Goal: Task Accomplishment & Management: Manage account settings

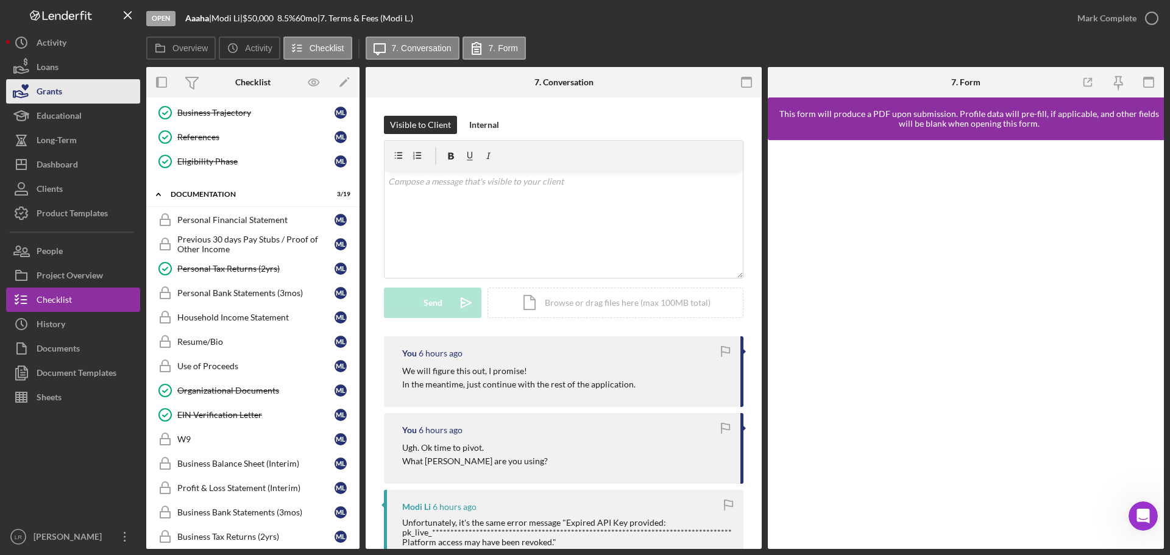
scroll to position [1803, 0]
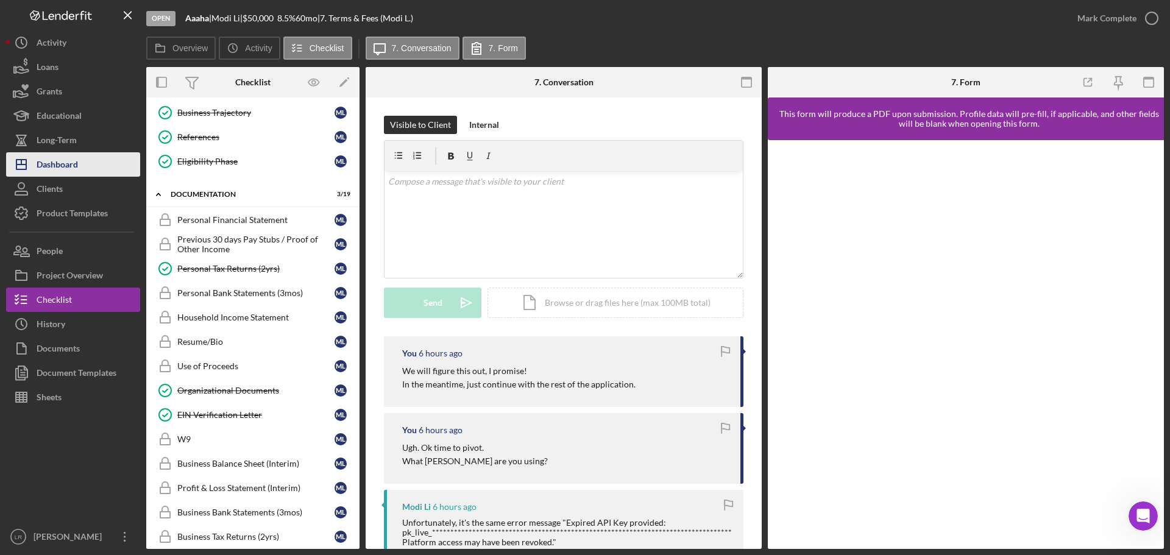
click at [83, 171] on button "Icon/Dashboard Dashboard" at bounding box center [73, 164] width 134 height 24
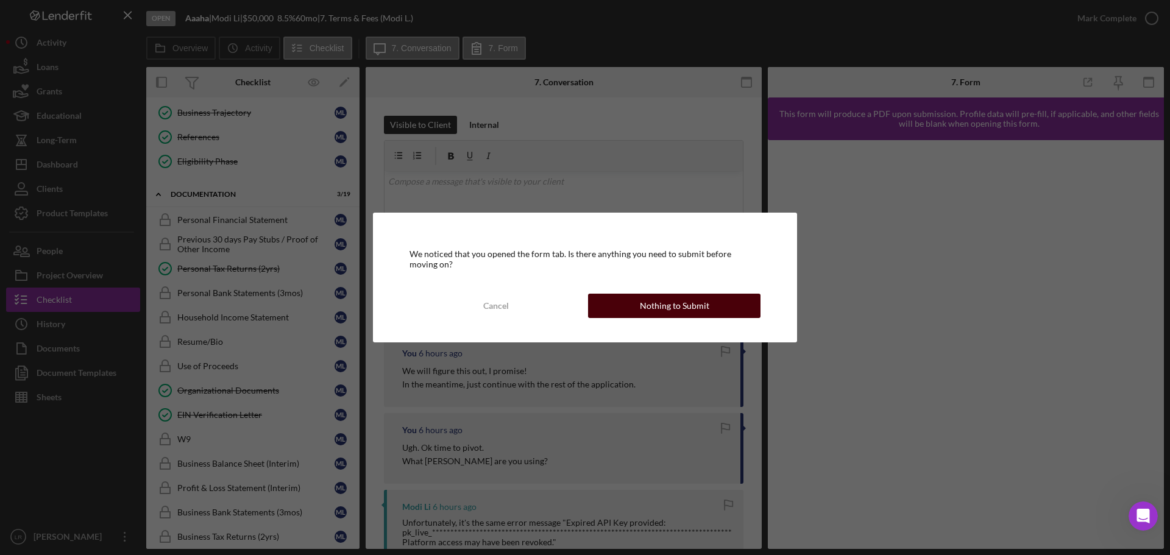
click at [685, 307] on div "Nothing to Submit" at bounding box center [674, 306] width 69 height 24
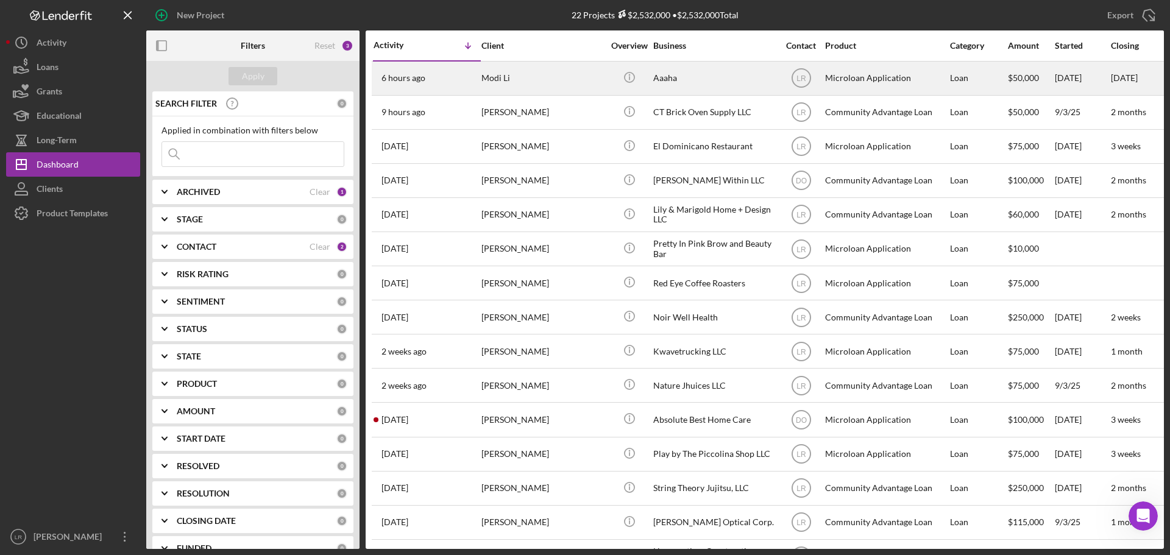
click at [559, 75] on div "Modi Li" at bounding box center [542, 78] width 122 height 32
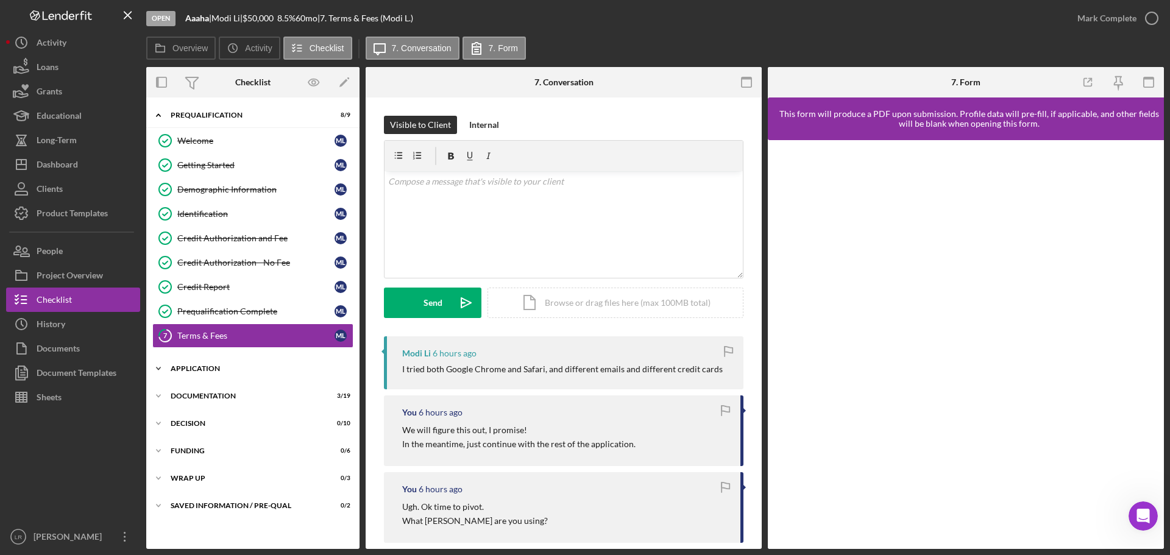
click at [236, 364] on div "Icon/Expander Application 7 / 9" at bounding box center [252, 368] width 213 height 24
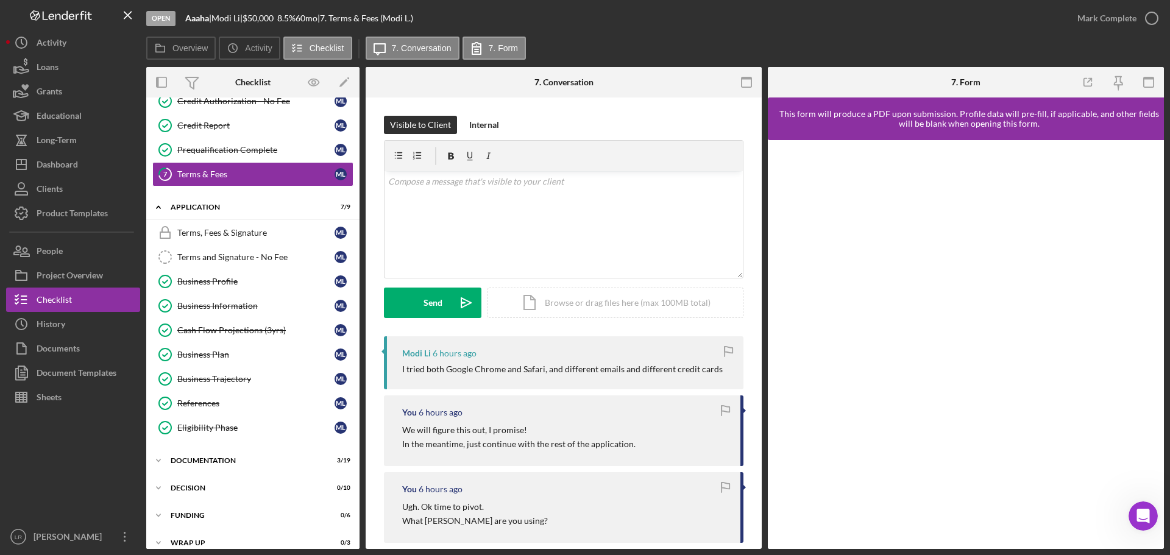
scroll to position [202, 0]
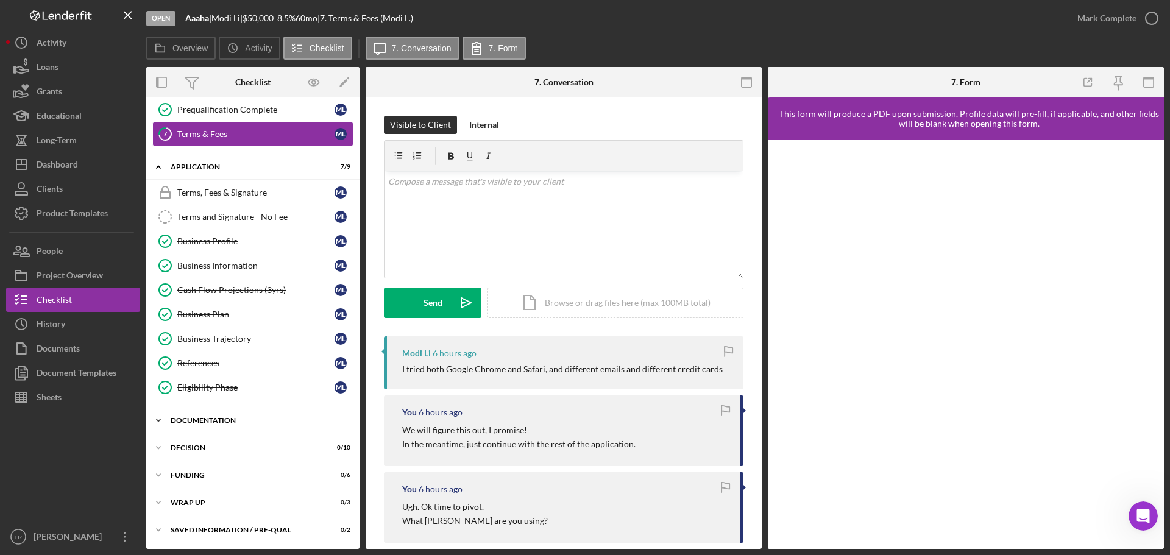
click at [213, 424] on div "Documentation" at bounding box center [258, 420] width 174 height 7
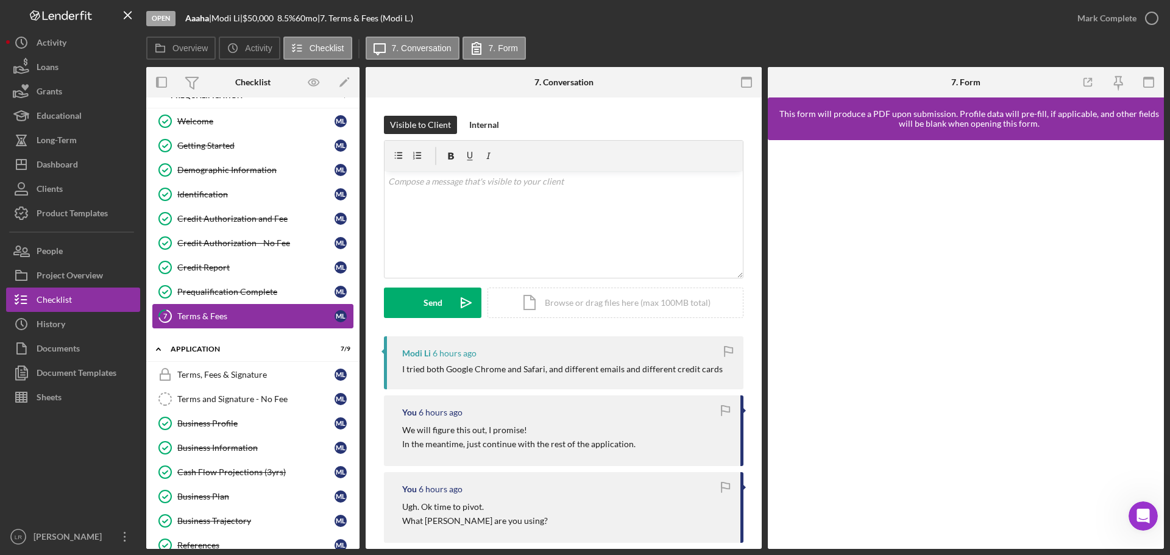
scroll to position [19, 0]
click at [247, 375] on div "Terms, Fees & Signature" at bounding box center [255, 376] width 157 height 10
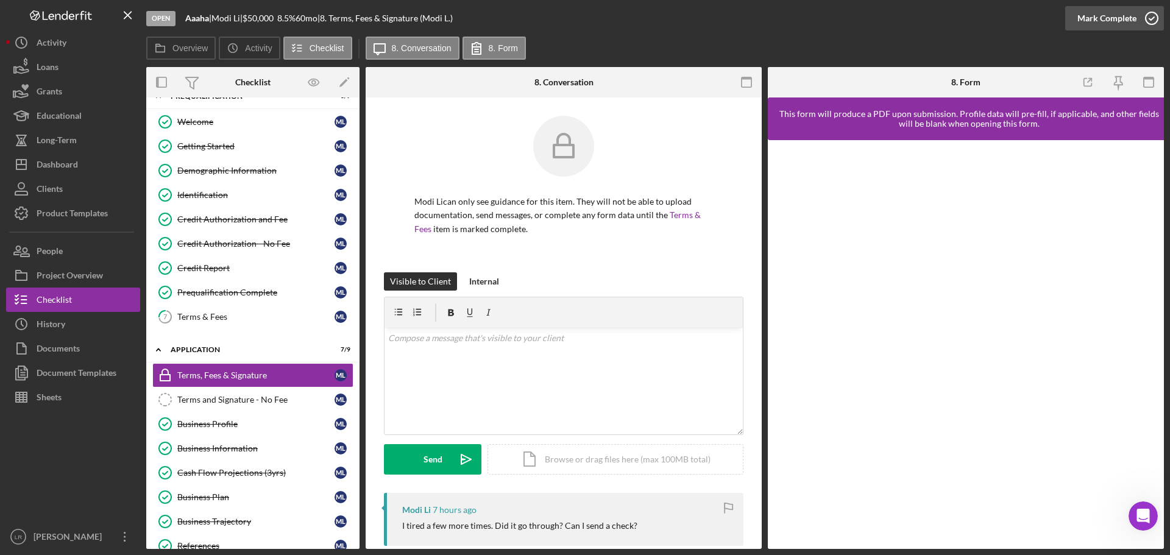
click at [1107, 20] on div "Mark Complete" at bounding box center [1106, 18] width 59 height 24
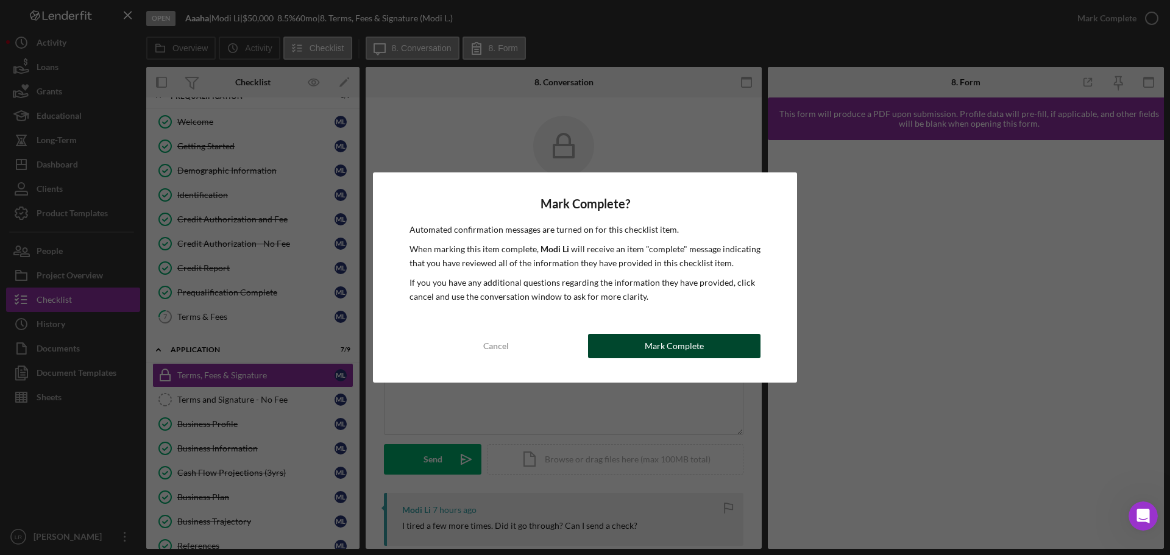
click at [676, 344] on div "Mark Complete" at bounding box center [674, 346] width 59 height 24
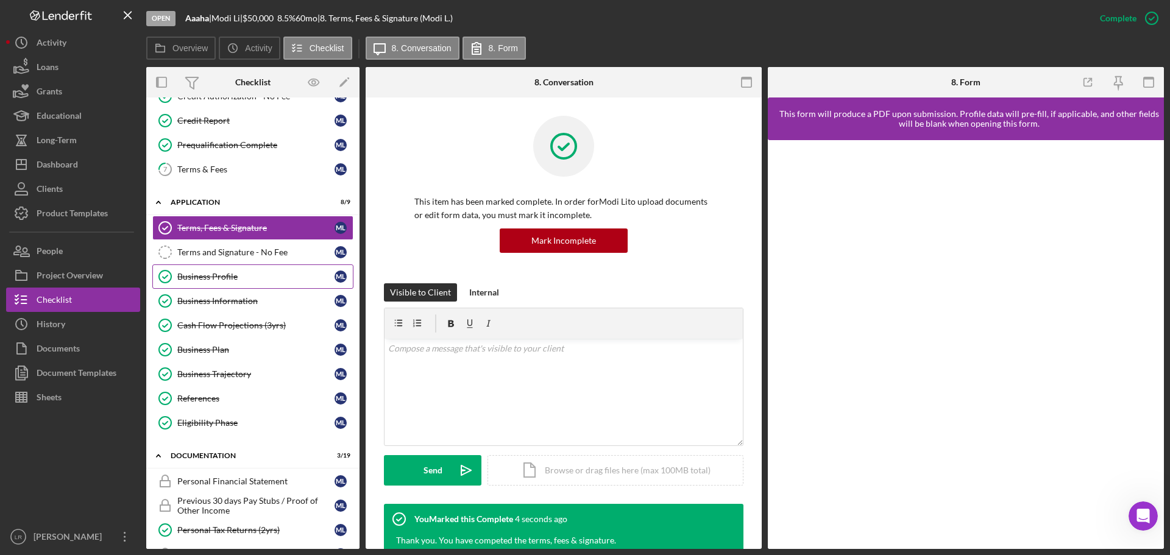
scroll to position [141, 0]
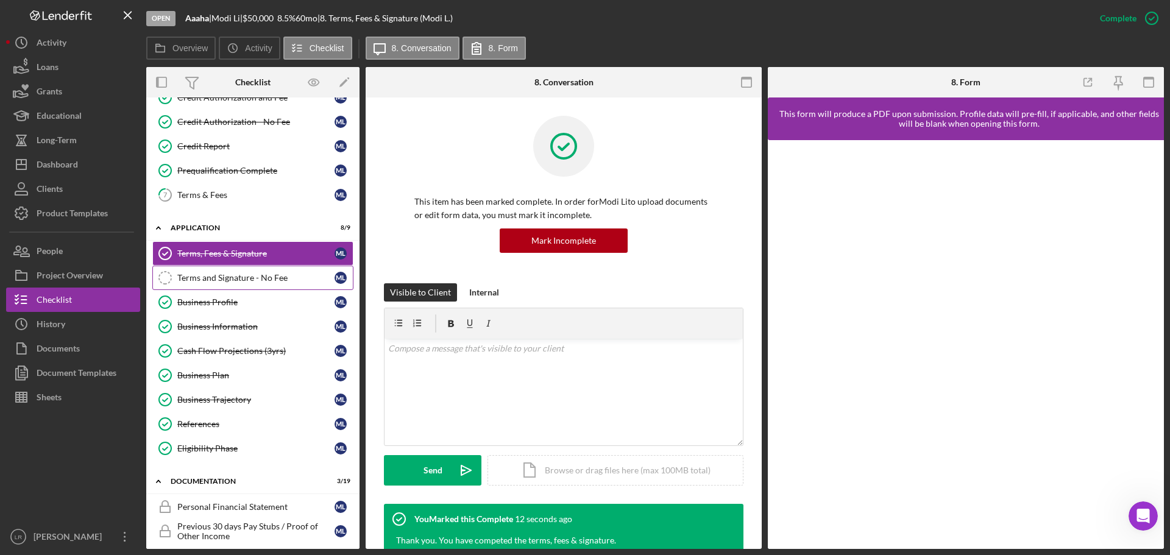
click at [268, 284] on link "Terms and Signature - No Fee Terms and Signature - No Fee M L" at bounding box center [252, 278] width 201 height 24
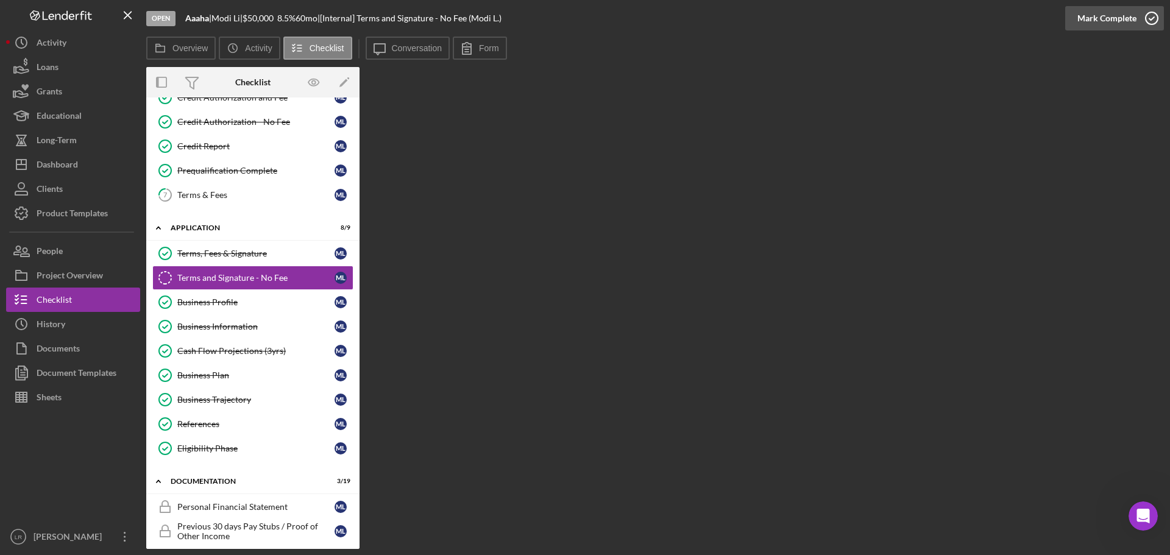
click at [1144, 13] on icon "button" at bounding box center [1152, 18] width 30 height 30
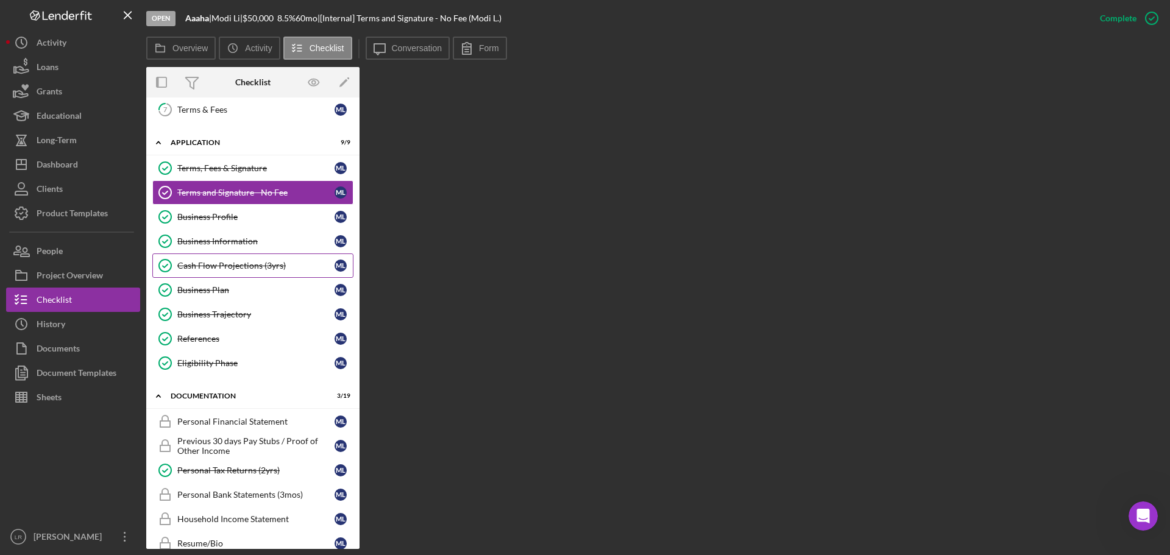
scroll to position [202, 0]
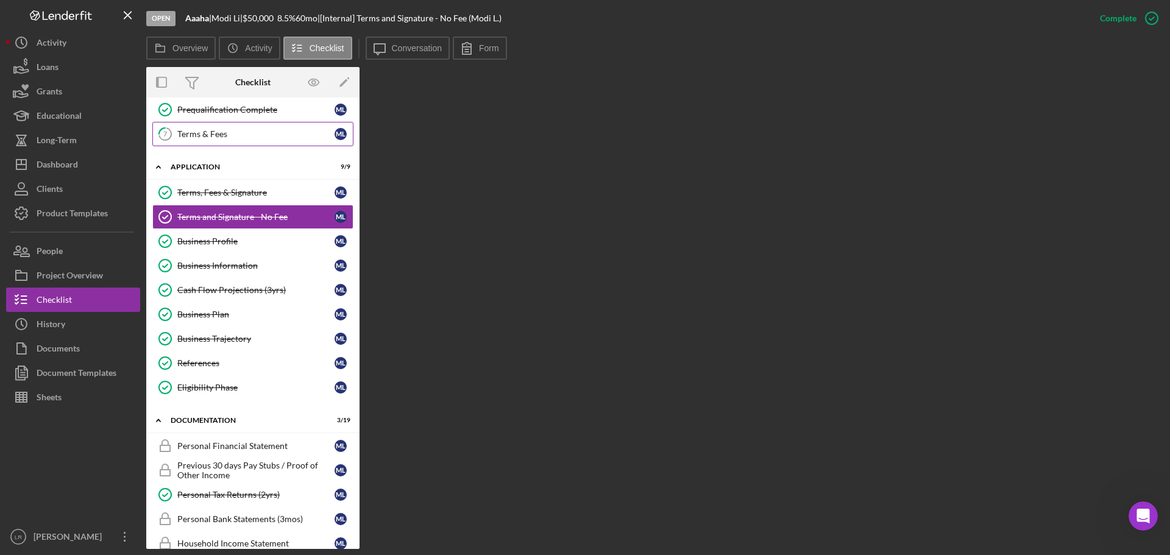
click at [233, 138] on div "Terms & Fees" at bounding box center [255, 134] width 157 height 10
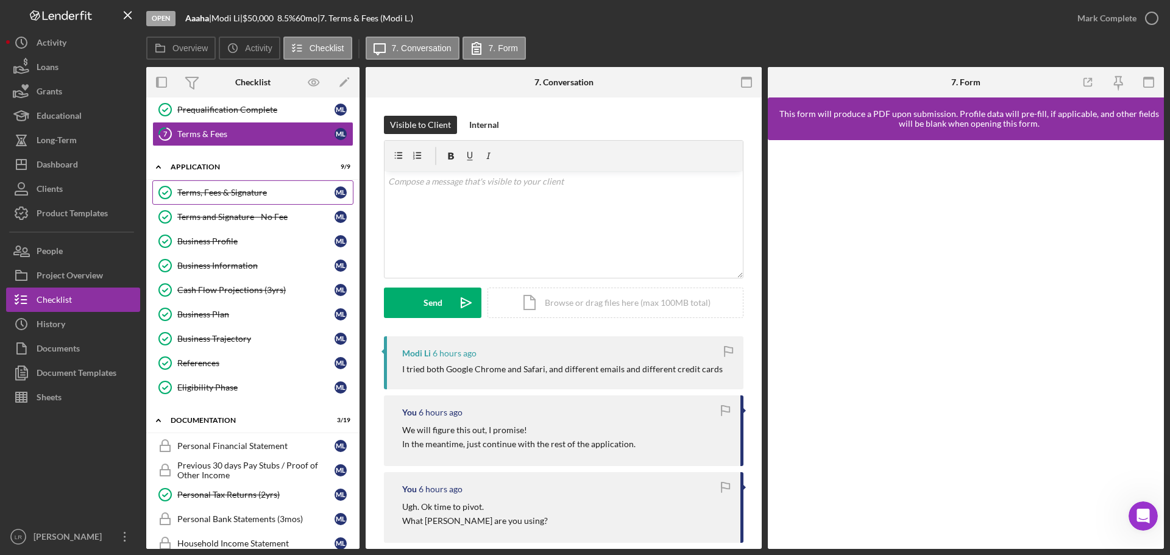
click at [244, 199] on link "Terms, Fees & Signature Terms, Fees & Signature M L" at bounding box center [252, 192] width 201 height 24
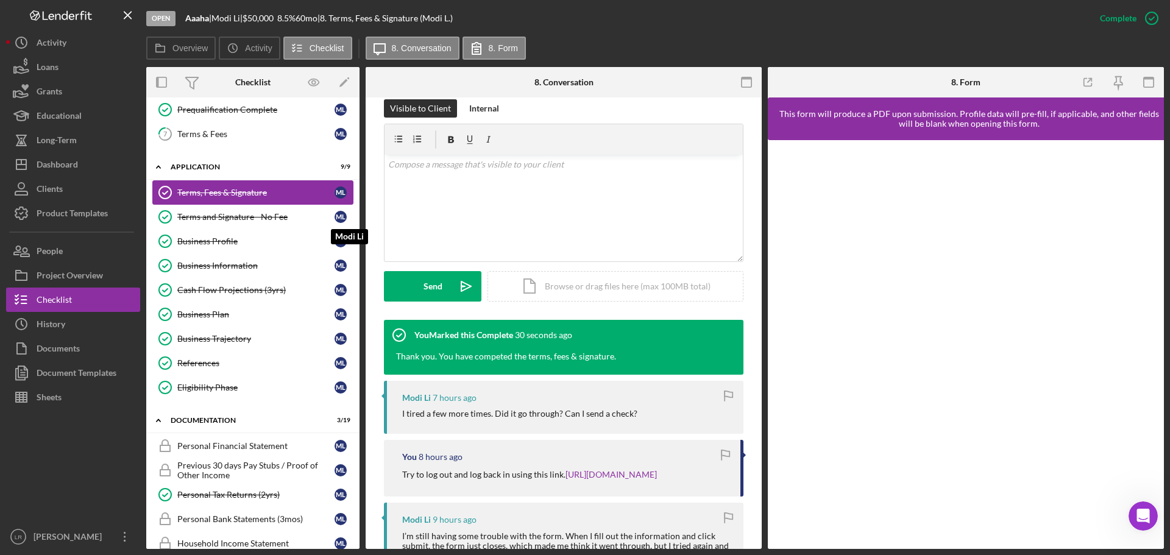
scroll to position [183, 0]
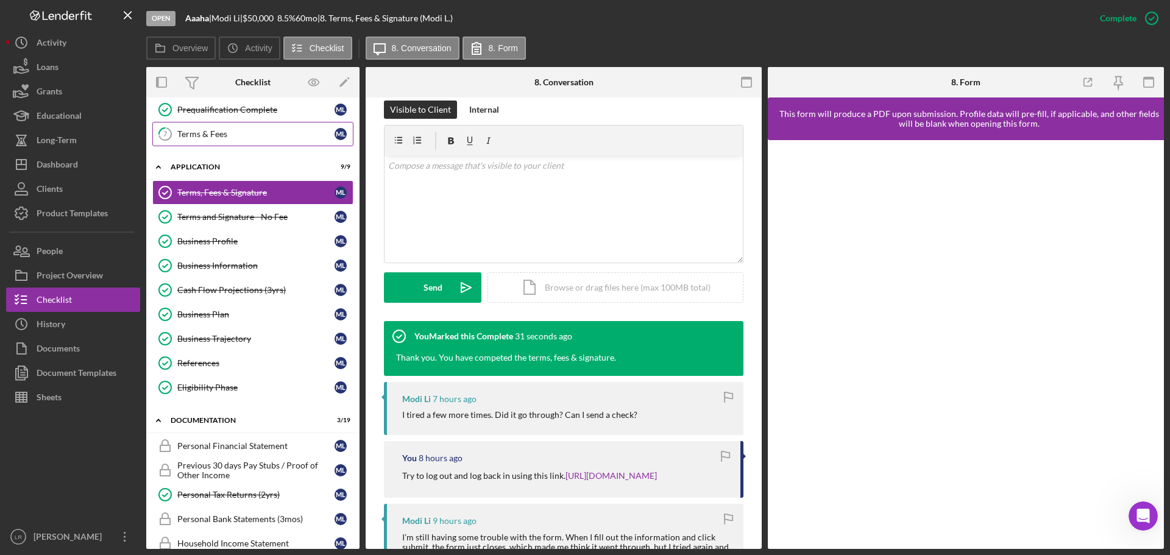
click at [232, 126] on link "7 Terms & Fees M L" at bounding box center [252, 134] width 201 height 24
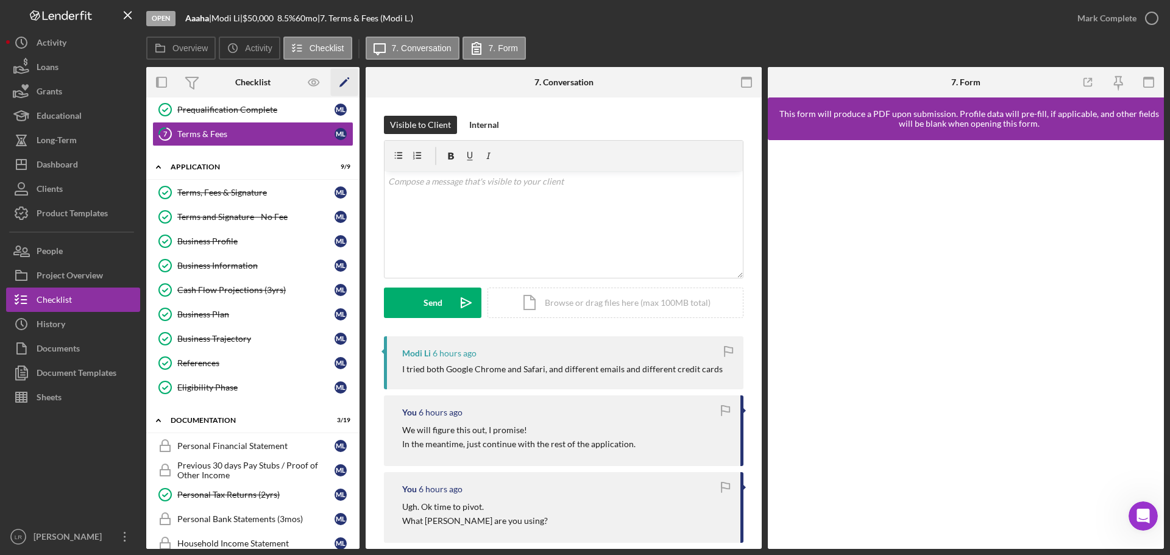
click at [354, 79] on icon "Icon/Edit" at bounding box center [344, 82] width 27 height 27
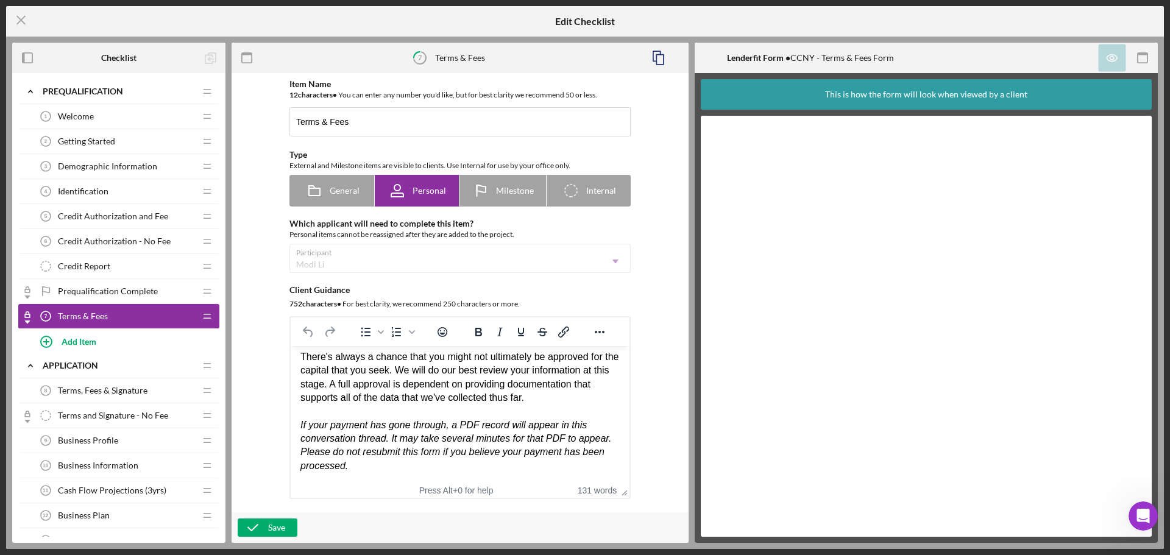
drag, startPoint x: 167, startPoint y: 314, endPoint x: 144, endPoint y: 317, distance: 23.3
click at [144, 317] on div "Terms & Fees 7 Terms & Fees" at bounding box center [114, 316] width 161 height 24
click at [132, 314] on div "Terms & Fees 7 Terms & Fees" at bounding box center [114, 316] width 161 height 24
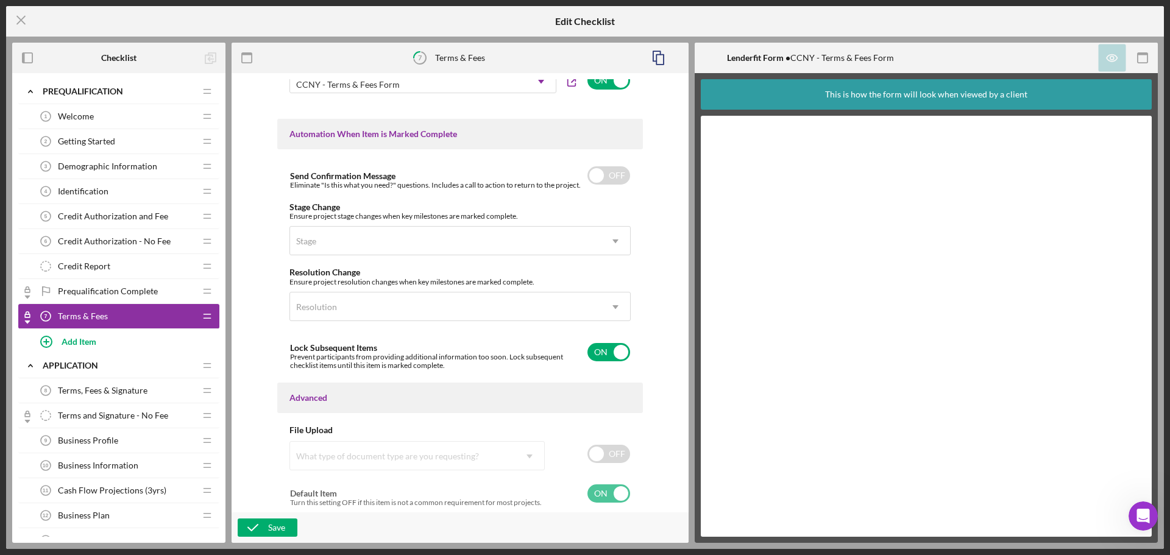
scroll to position [723, 0]
click at [614, 358] on input "checkbox" at bounding box center [608, 351] width 43 height 18
checkbox input "false"
click at [249, 528] on polyline "button" at bounding box center [253, 528] width 10 height 6
click at [17, 16] on icon "Icon/Menu Close" at bounding box center [21, 20] width 30 height 30
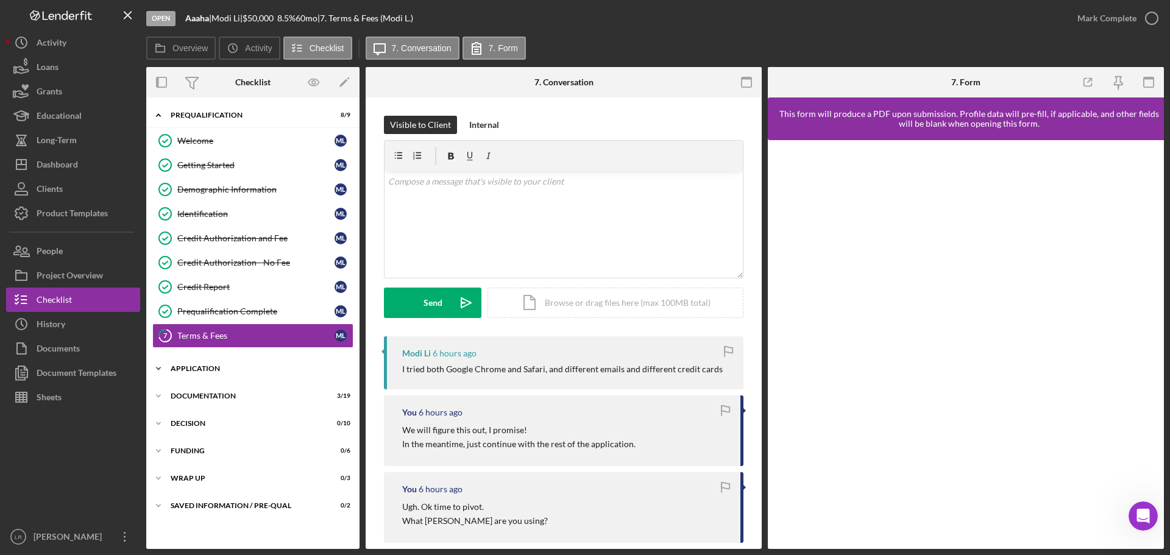
click at [213, 358] on div "Icon/Expander Application 9 / 9" at bounding box center [252, 368] width 213 height 24
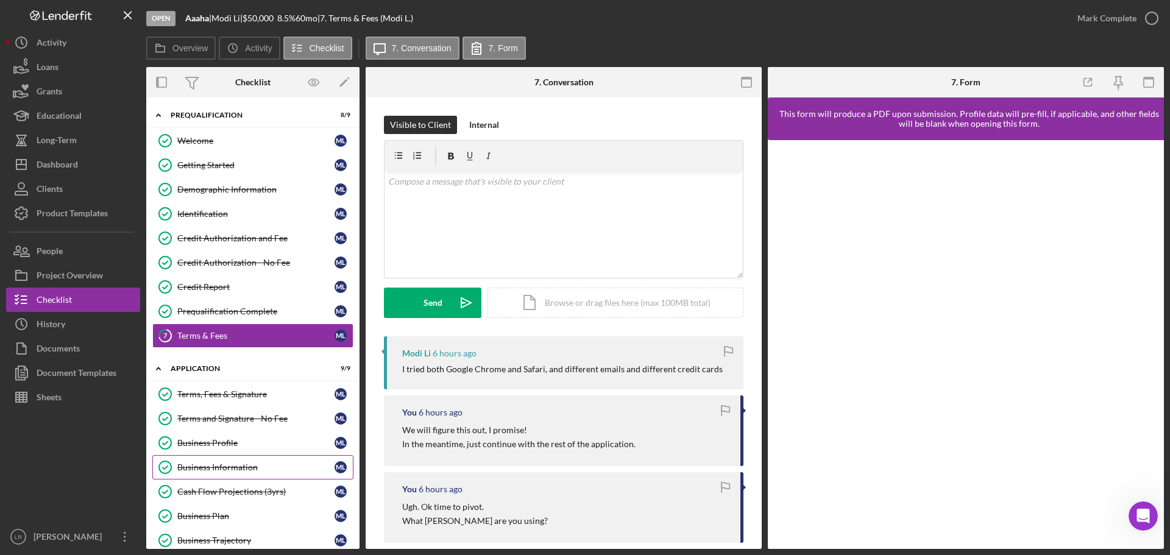
scroll to position [202, 0]
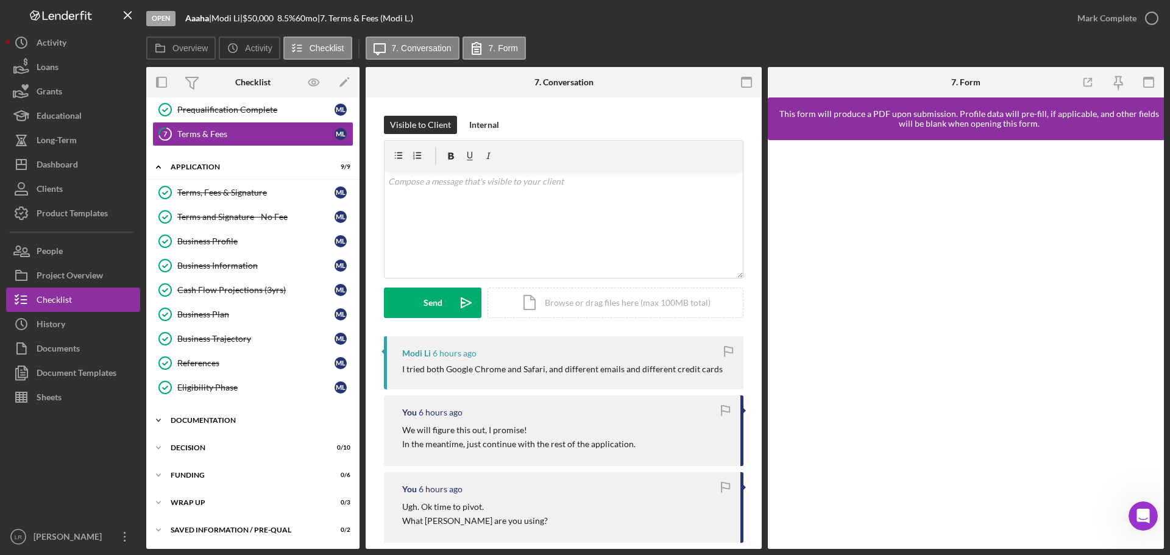
click at [230, 419] on div "Documentation" at bounding box center [258, 420] width 174 height 7
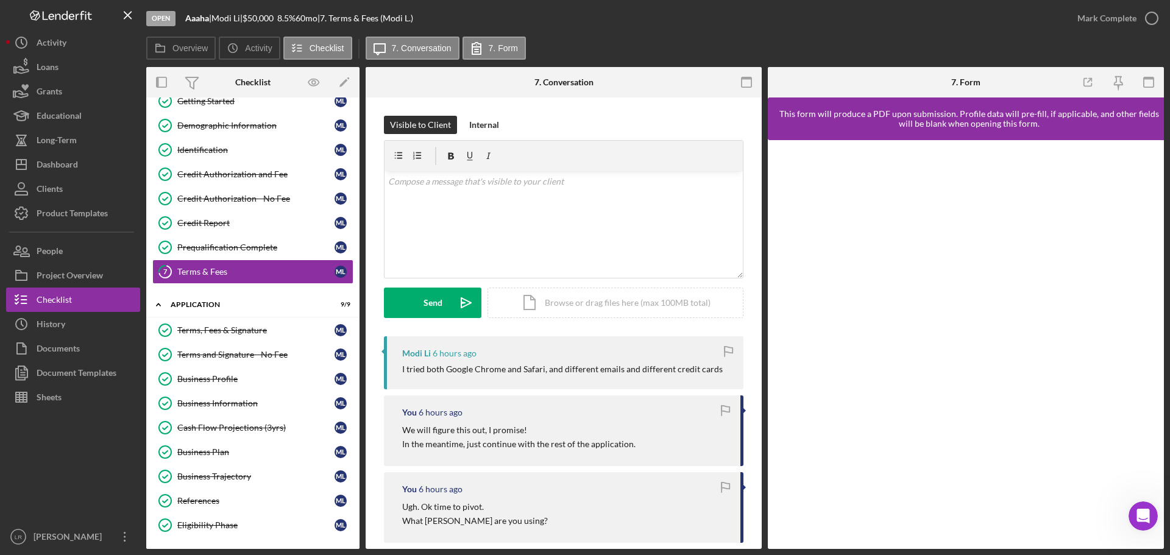
scroll to position [19, 0]
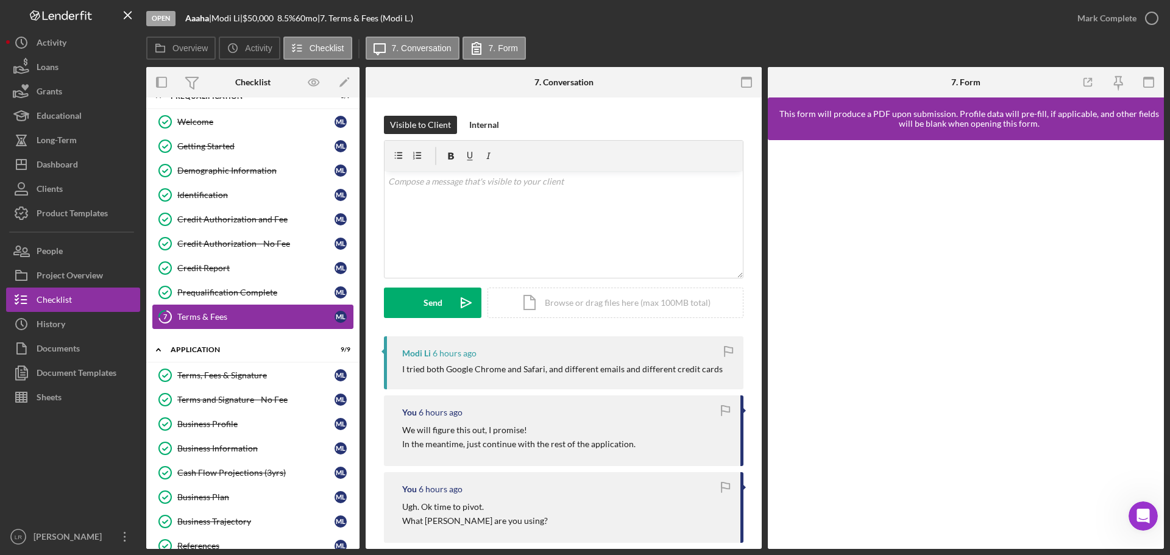
drag, startPoint x: 266, startPoint y: 320, endPoint x: 239, endPoint y: 320, distance: 27.4
click at [239, 320] on div "Terms & Fees" at bounding box center [255, 317] width 157 height 10
click at [314, 83] on icon "button" at bounding box center [313, 82] width 27 height 27
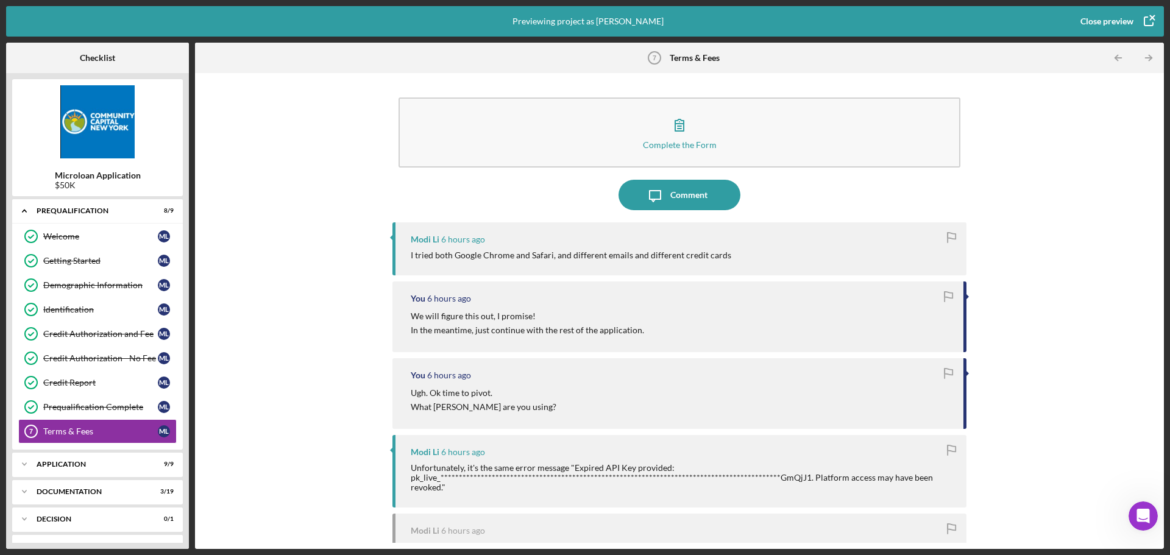
scroll to position [50, 0]
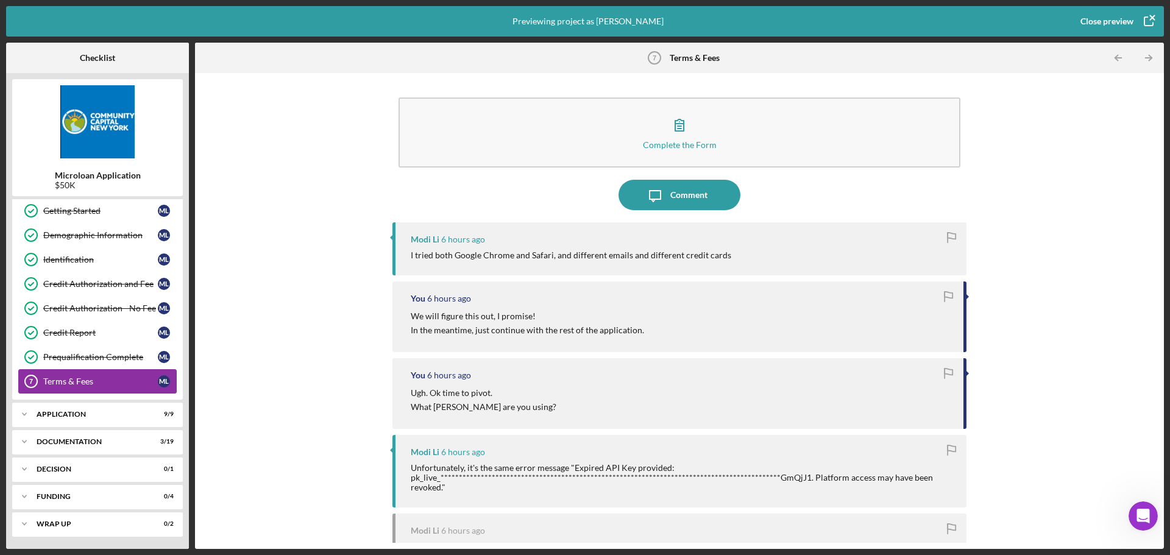
click at [127, 375] on div "Terms & Fees 7 Terms & Fees M L" at bounding box center [97, 381] width 158 height 24
drag, startPoint x: 111, startPoint y: 378, endPoint x: 98, endPoint y: 382, distance: 13.3
click at [98, 382] on div "Terms & Fees" at bounding box center [100, 382] width 115 height 10
click at [1137, 22] on icon "button" at bounding box center [1148, 21] width 30 height 30
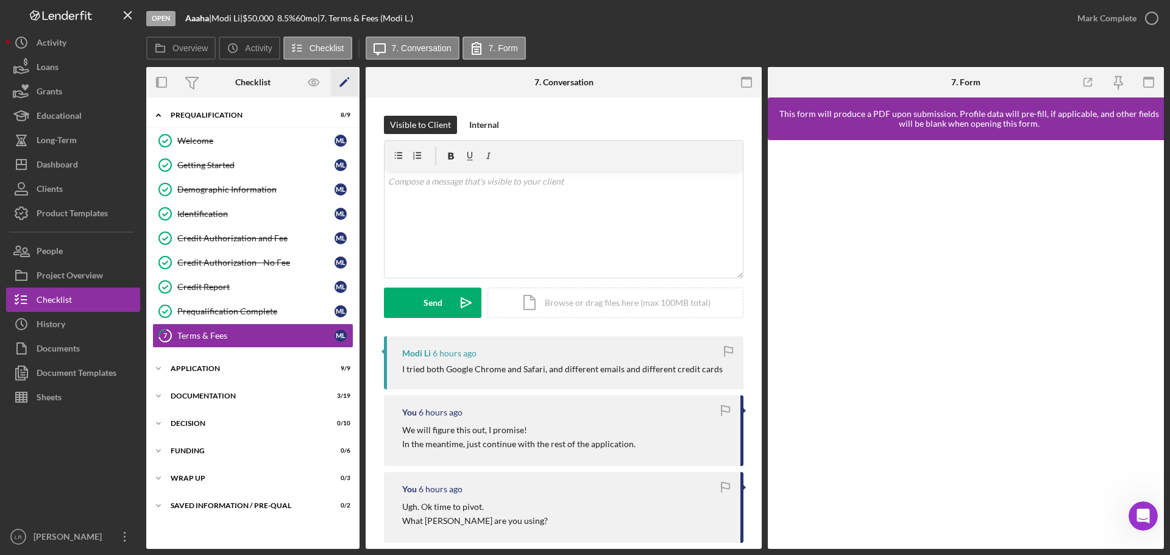
click at [349, 80] on icon "Icon/Edit" at bounding box center [344, 82] width 27 height 27
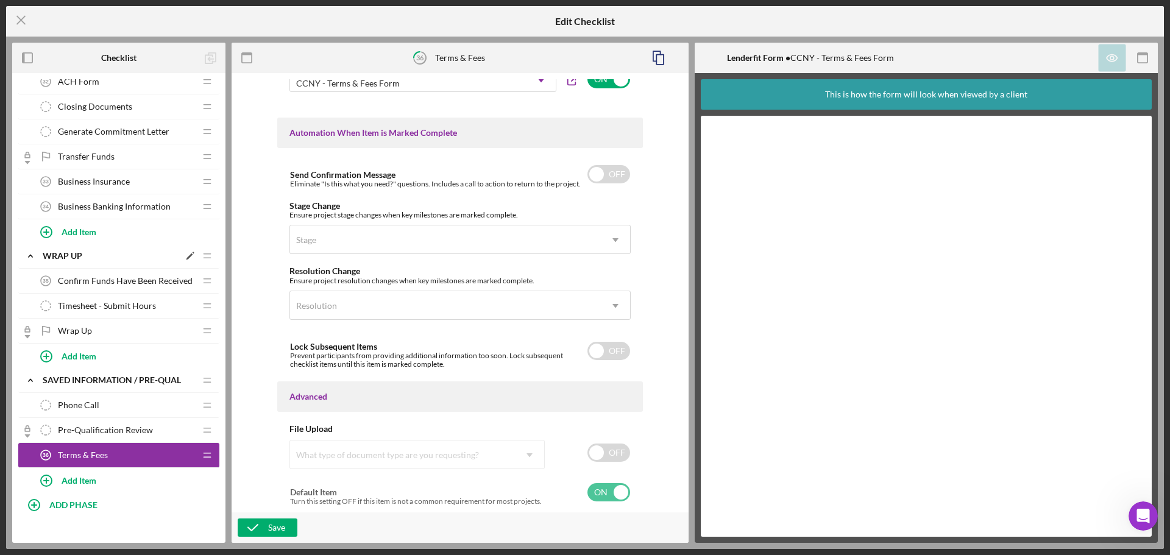
scroll to position [1392, 0]
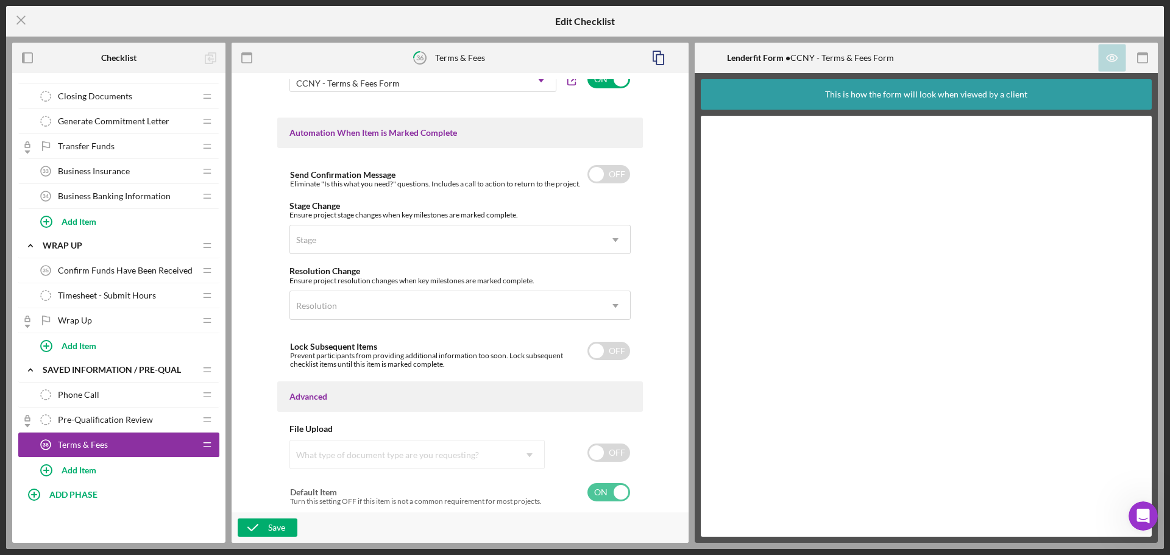
click at [59, 442] on span "Terms & Fees" at bounding box center [83, 445] width 50 height 10
click at [62, 442] on span "Terms & Fees" at bounding box center [83, 445] width 50 height 10
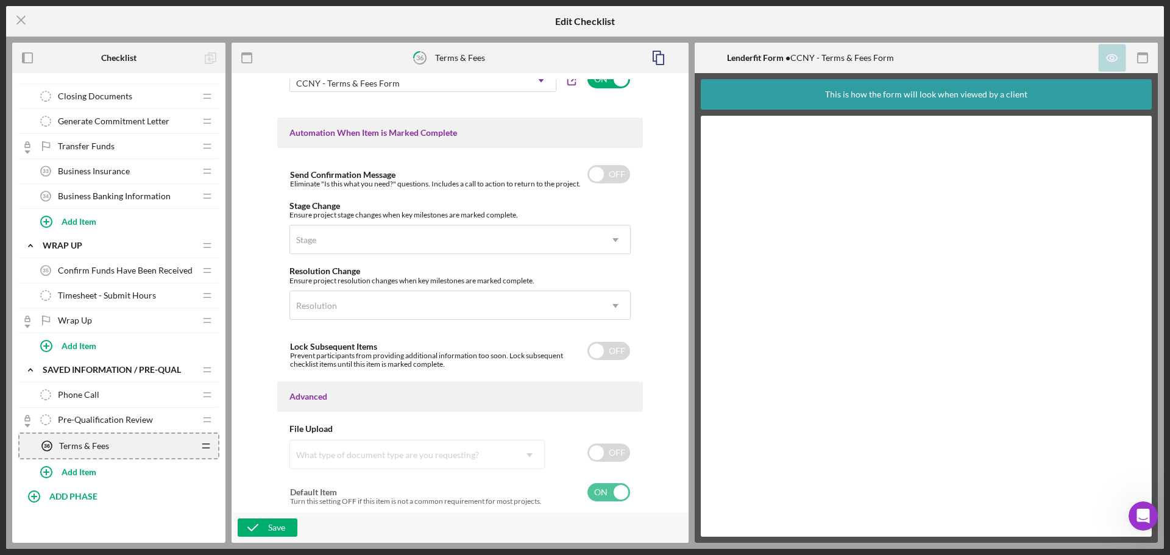
click at [205, 449] on icon "Icon/Drag" at bounding box center [206, 446] width 24 height 24
click at [206, 450] on icon "Icon/Drag" at bounding box center [206, 446] width 24 height 24
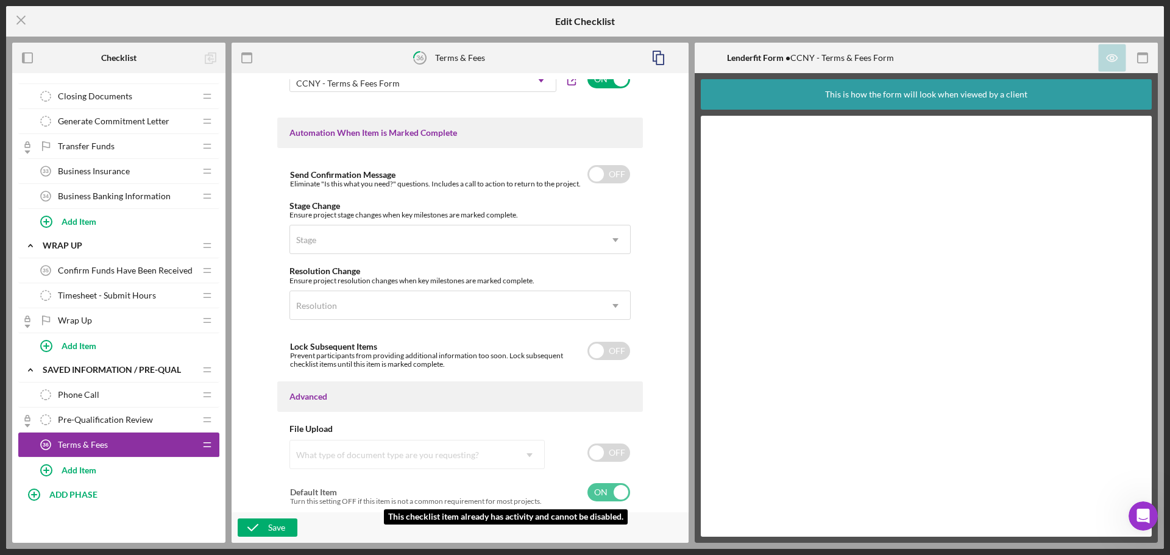
click at [617, 493] on input "checkbox" at bounding box center [608, 492] width 43 height 18
checkbox input "true"
click at [24, 23] on line at bounding box center [21, 20] width 8 height 8
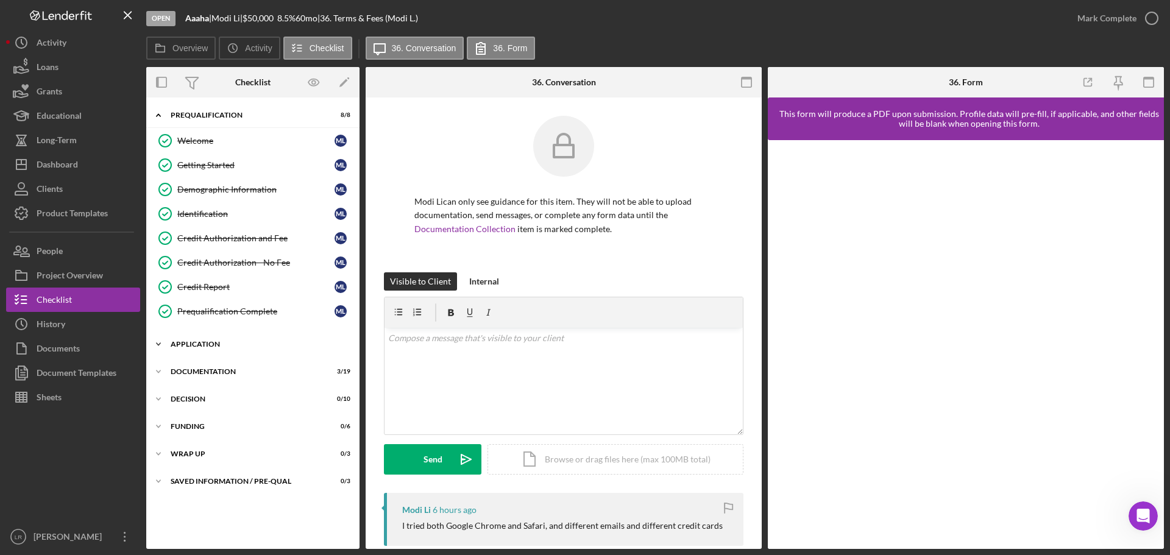
click at [186, 346] on div "Application" at bounding box center [258, 344] width 174 height 7
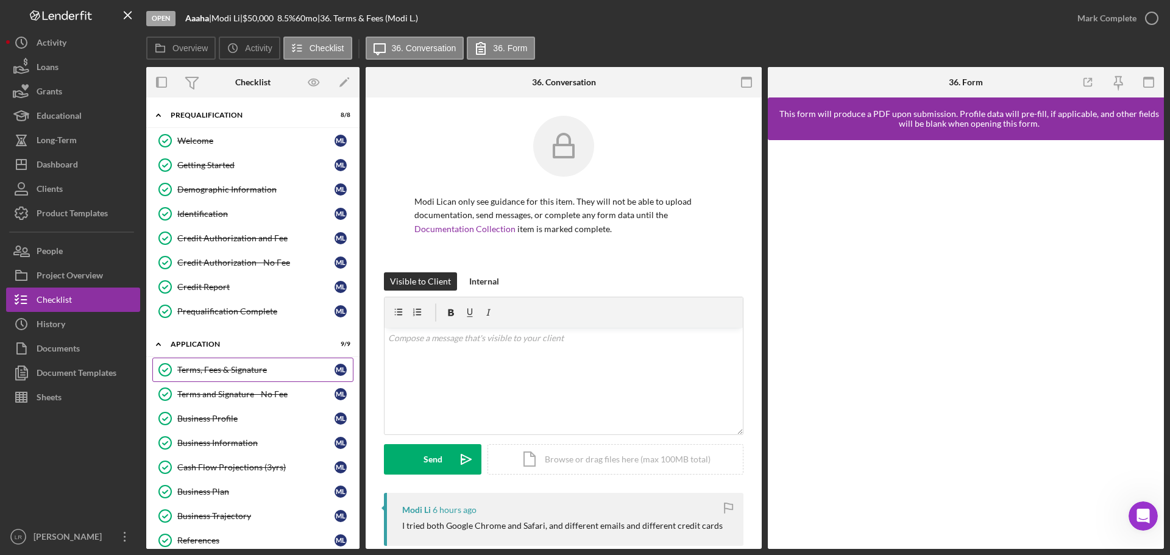
scroll to position [177, 0]
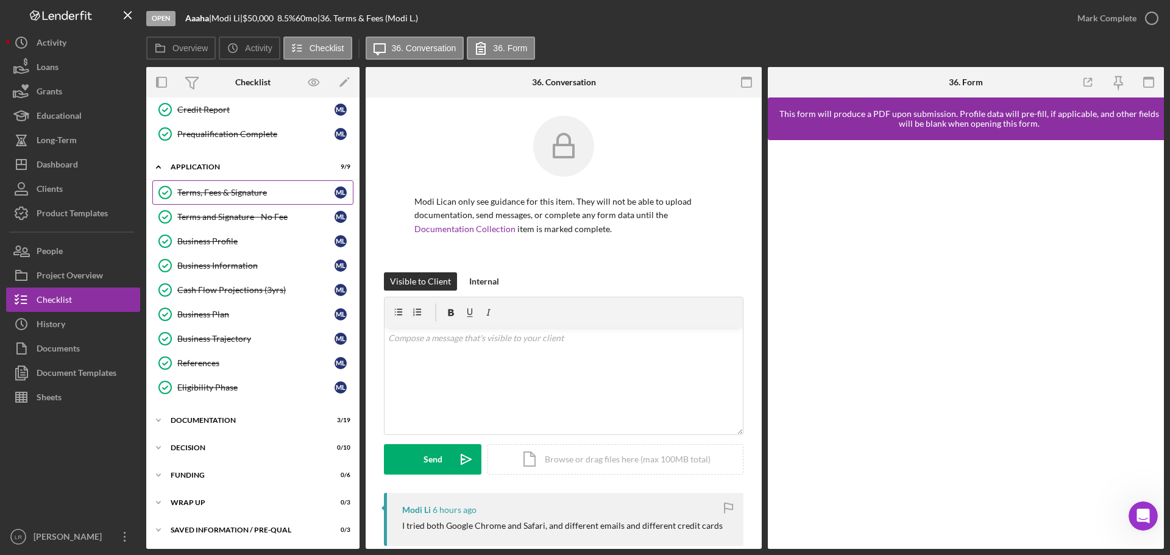
click at [285, 184] on link "Terms, Fees & Signature Terms, Fees & Signature M L" at bounding box center [252, 192] width 201 height 24
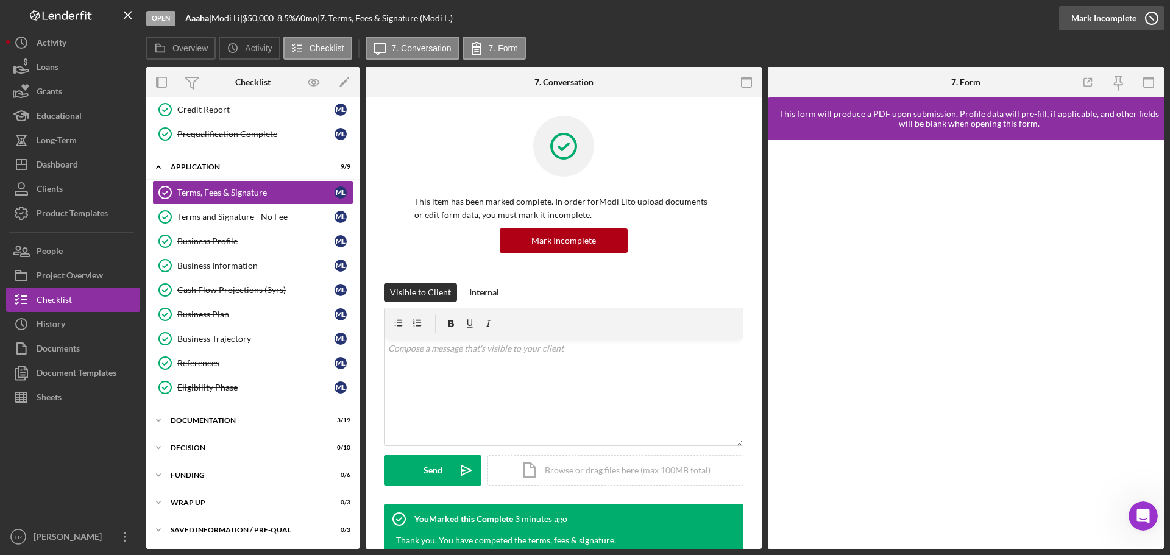
click at [1132, 16] on div "Mark Incomplete" at bounding box center [1103, 18] width 65 height 24
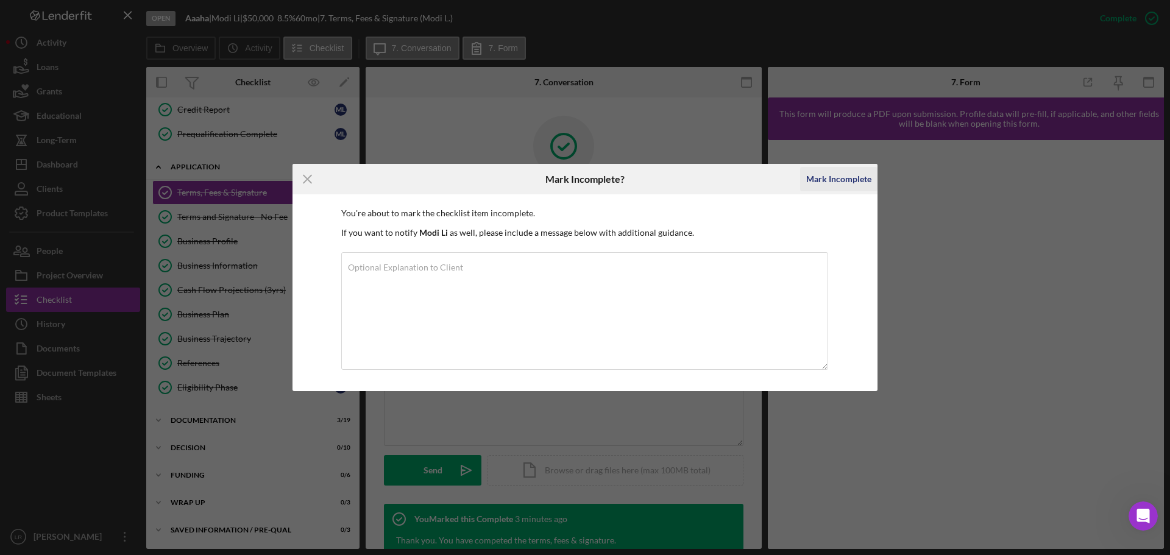
click at [836, 186] on div "Mark Incomplete" at bounding box center [838, 179] width 65 height 24
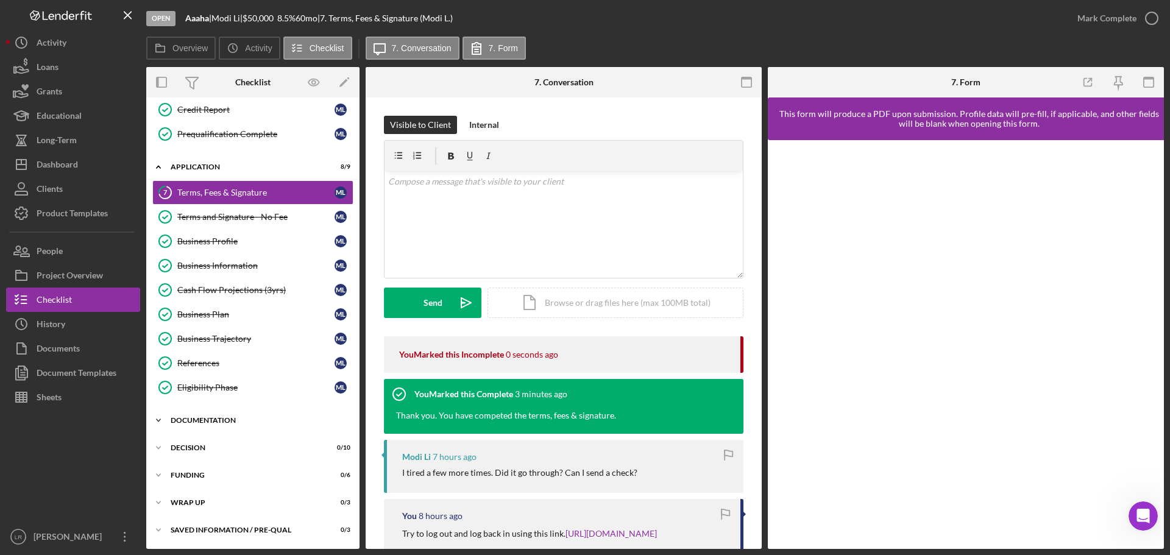
click at [183, 420] on div "Documentation" at bounding box center [258, 420] width 174 height 7
